Goal: Book appointment/travel/reservation

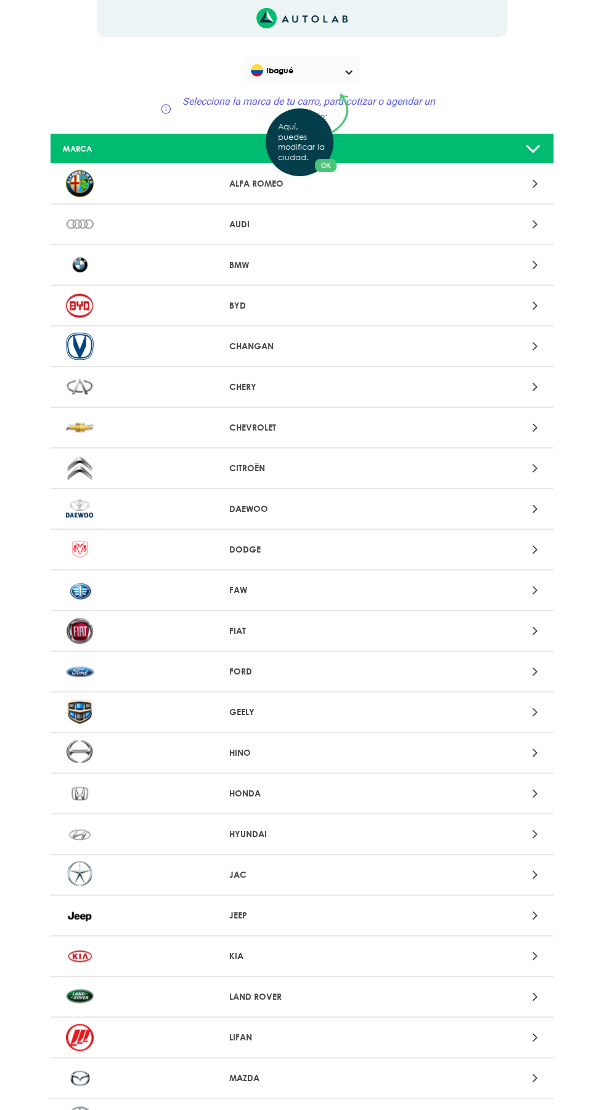
click at [239, 427] on div "Aquí, puedes modificar la ciudad. OK .aex,.bex{fill:none!important;stroke:#50c4…" at bounding box center [302, 555] width 604 height 1110
click at [535, 427] on icon at bounding box center [535, 427] width 6 height 16
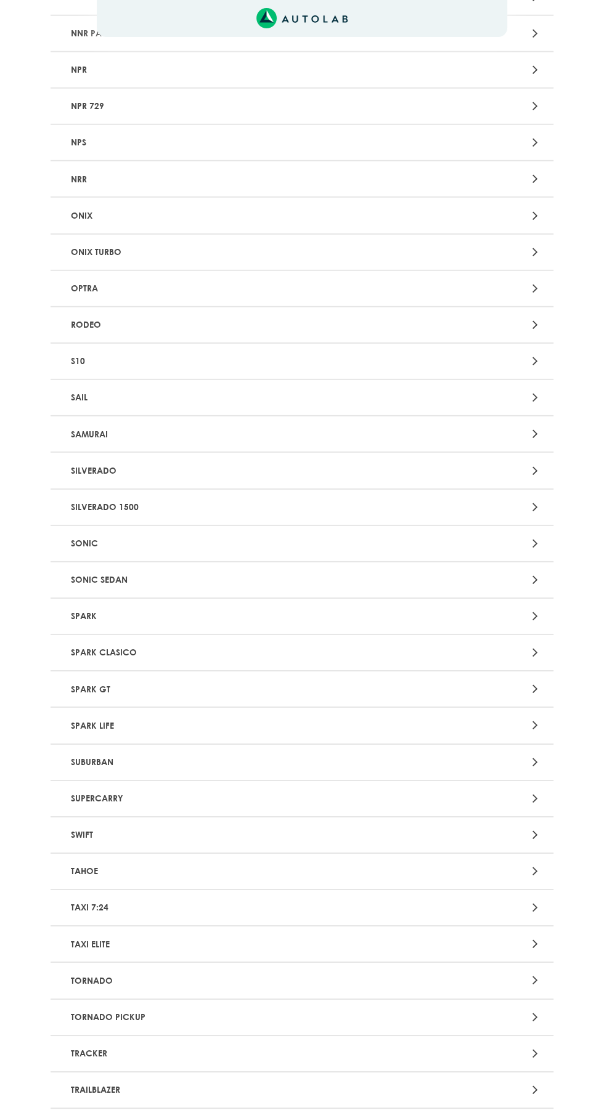
scroll to position [2361, 0]
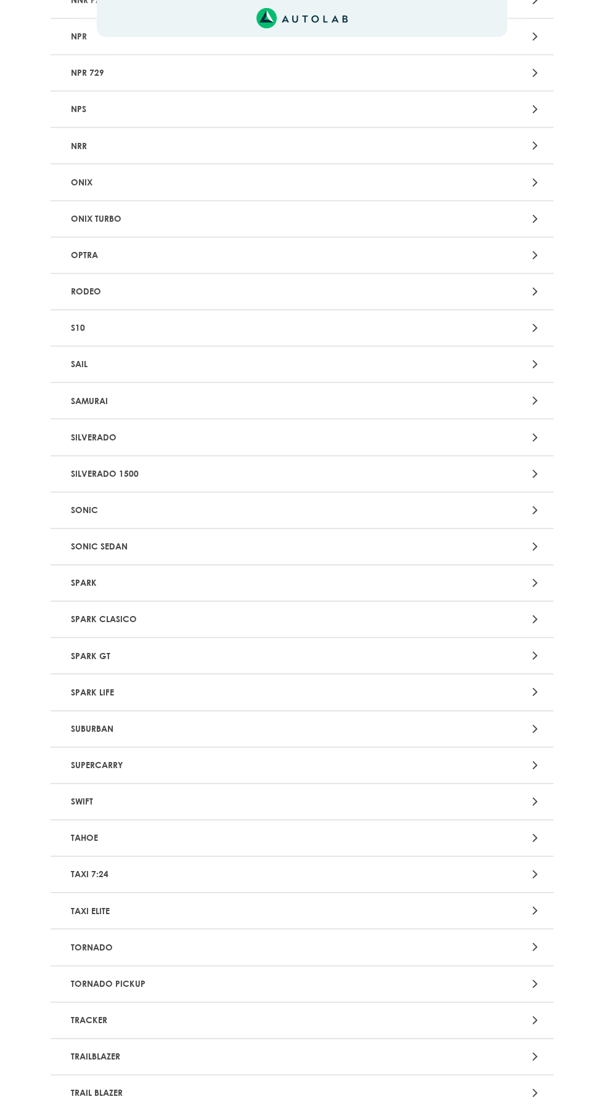
click at [113, 1012] on p "TRACKER" at bounding box center [220, 1020] width 309 height 23
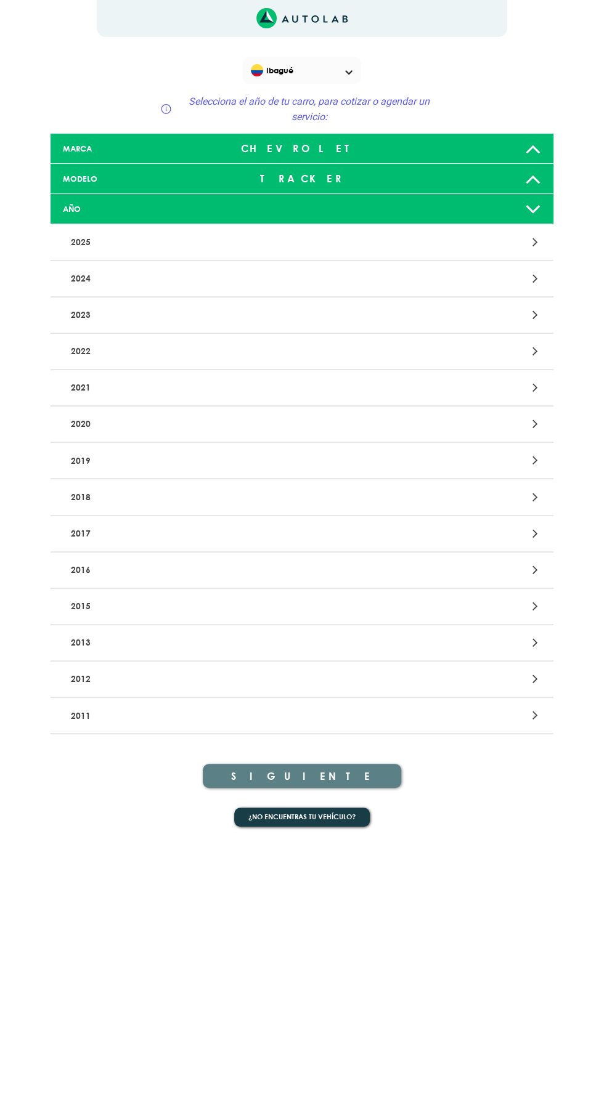
click at [110, 612] on p "2015" at bounding box center [220, 606] width 309 height 23
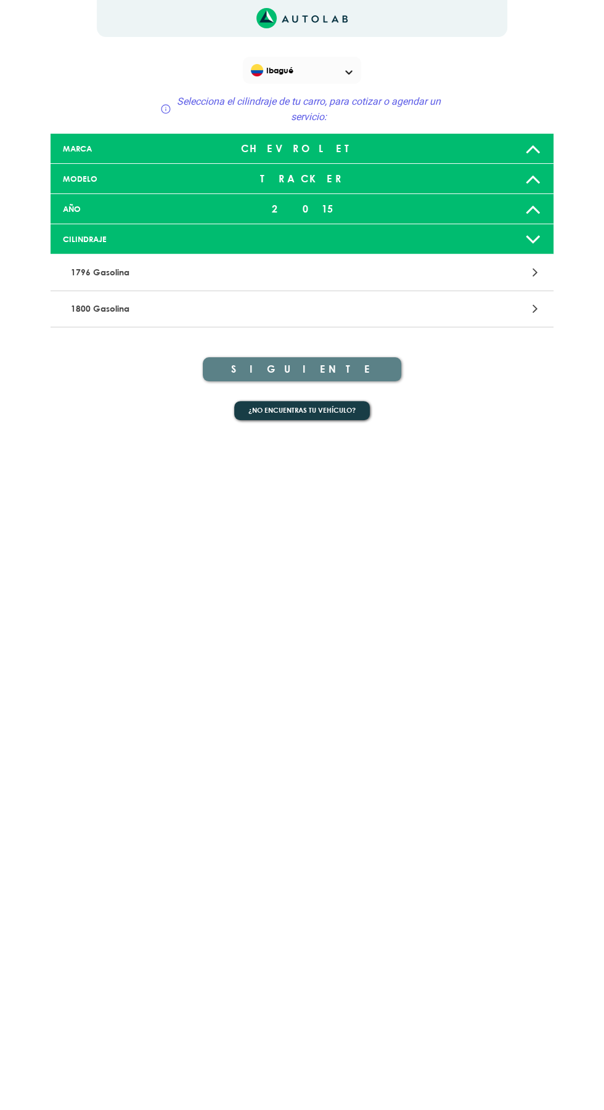
click at [91, 272] on p "1796 Gasolina" at bounding box center [220, 272] width 309 height 23
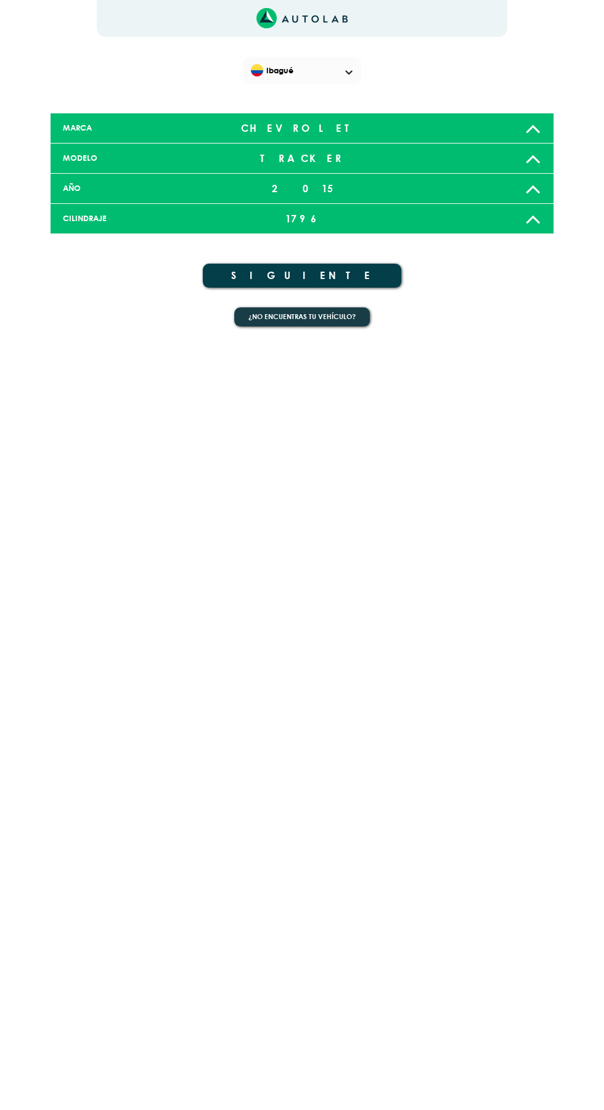
click at [268, 273] on button "SIGUIENTE" at bounding box center [302, 276] width 198 height 24
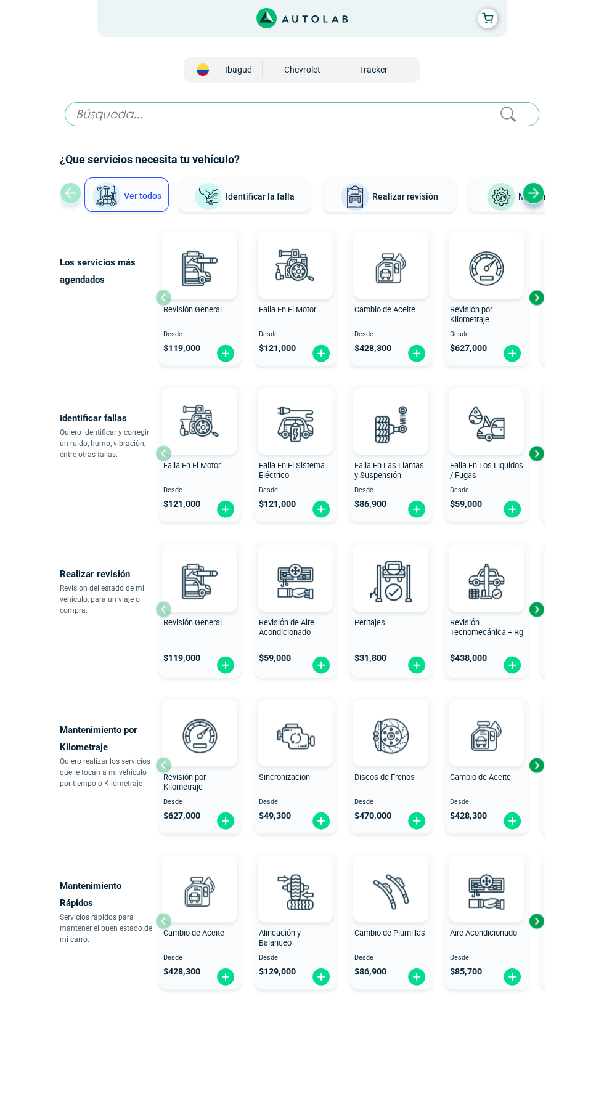
click at [389, 196] on span "Realizar revisión" at bounding box center [405, 197] width 66 height 10
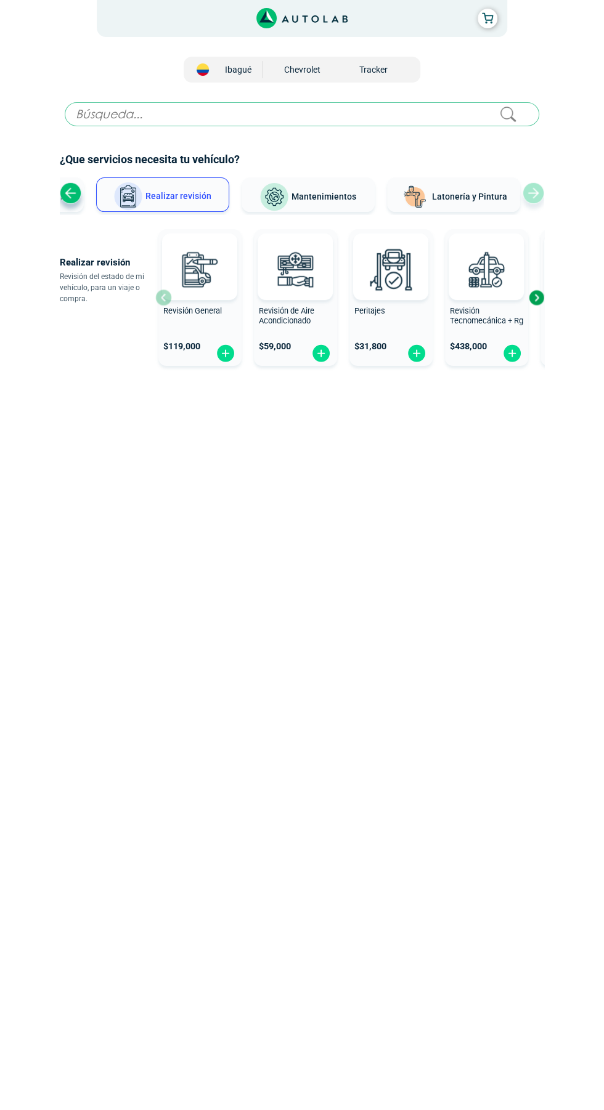
click at [192, 286] on img at bounding box center [199, 269] width 54 height 54
